Goal: Task Accomplishment & Management: Manage account settings

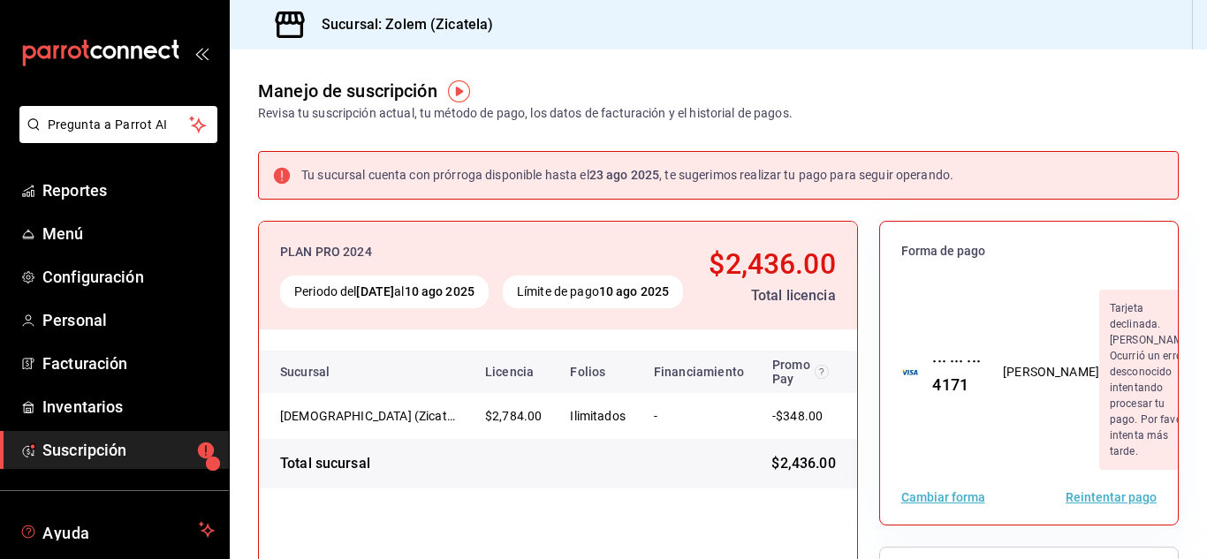
scroll to position [108, 0]
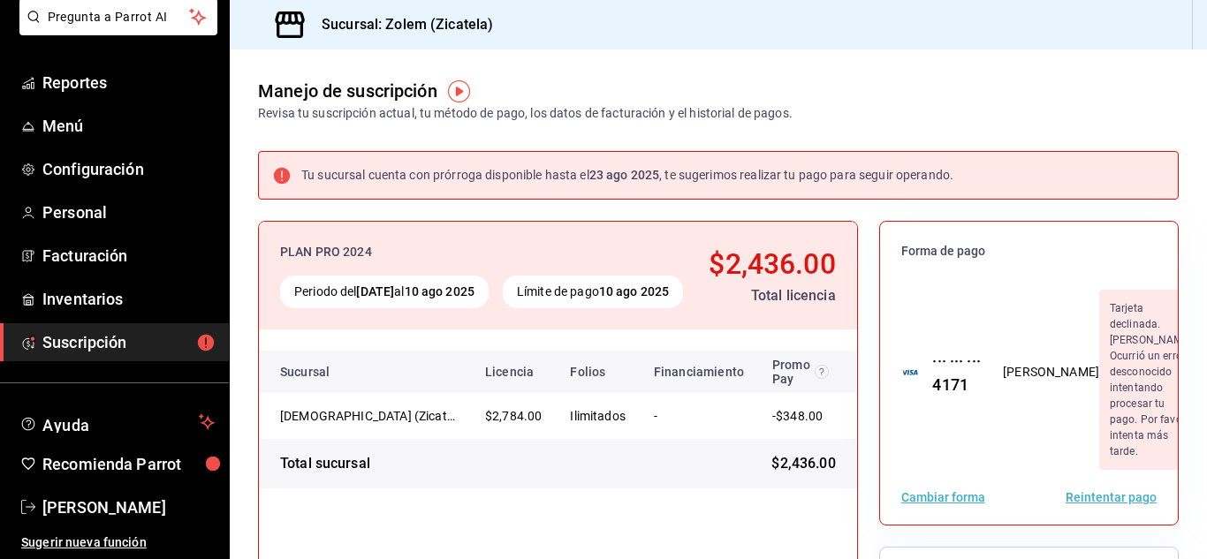
click at [125, 347] on span "Suscripción" at bounding box center [128, 342] width 172 height 24
click at [120, 502] on span "[PERSON_NAME]" at bounding box center [128, 508] width 172 height 24
